Goal: Information Seeking & Learning: Learn about a topic

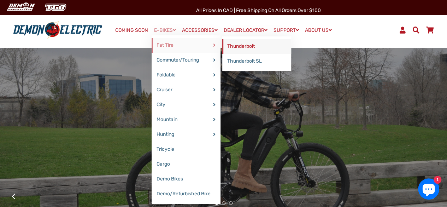
click at [235, 44] on link "Thunderbolt" at bounding box center [256, 46] width 69 height 15
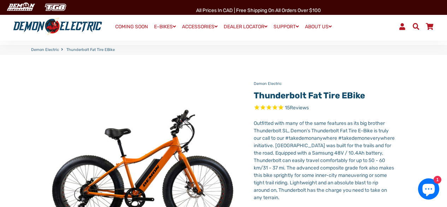
select select "******"
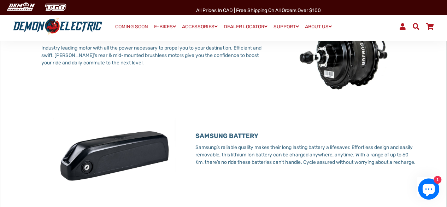
scroll to position [605, 0]
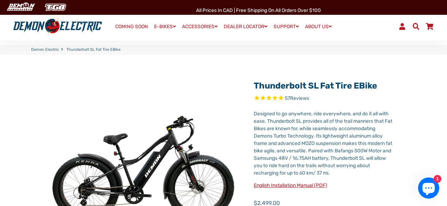
select select "******"
